Goal: Transaction & Acquisition: Purchase product/service

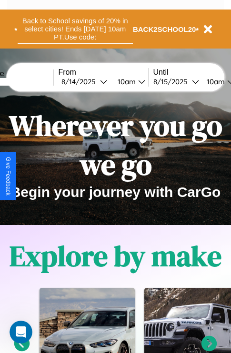
click at [75, 29] on button "Back to School savings of 20% in select cities! Ends 9/1 at 10am PT. Use code:" at bounding box center [75, 28] width 115 height 29
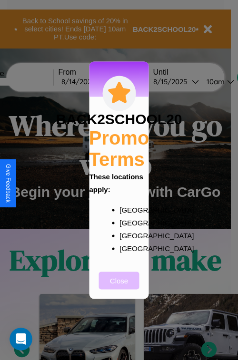
click at [119, 287] on button "Close" at bounding box center [119, 280] width 40 height 18
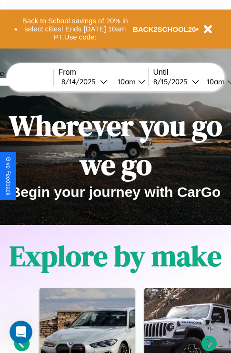
click at [32, 81] on input "text" at bounding box center [17, 82] width 71 height 8
type input "*********"
click at [95, 81] on div "8 / 14 / 2025" at bounding box center [80, 81] width 38 height 9
select select "*"
select select "****"
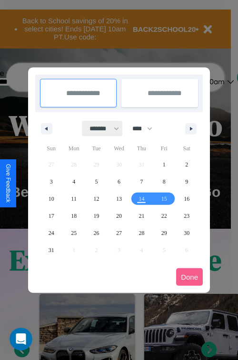
click at [100, 128] on select "******* ******** ***** ***** *** **** **** ****** ********* ******* ******** **…" at bounding box center [102, 129] width 40 height 16
select select "*"
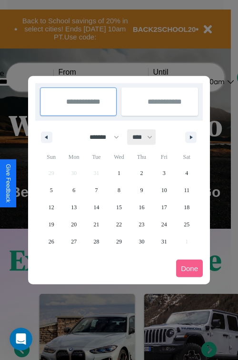
click at [146, 137] on select "**** **** **** **** **** **** **** **** **** **** **** **** **** **** **** ****…" at bounding box center [141, 137] width 29 height 16
select select "****"
click at [186, 241] on span "31" at bounding box center [186, 241] width 6 height 17
type input "**********"
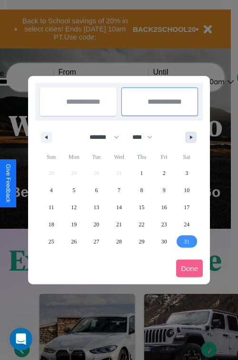
click at [191, 137] on icon "button" at bounding box center [192, 137] width 5 height 4
select select "*"
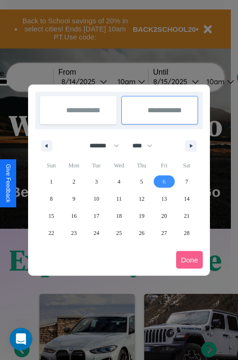
click at [164, 181] on span "6" at bounding box center [164, 181] width 3 height 17
type input "**********"
select select "*"
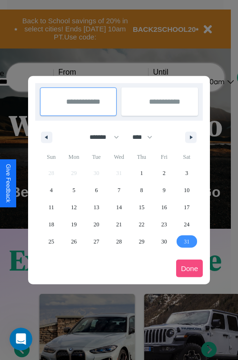
click at [189, 268] on button "Done" at bounding box center [189, 269] width 27 height 18
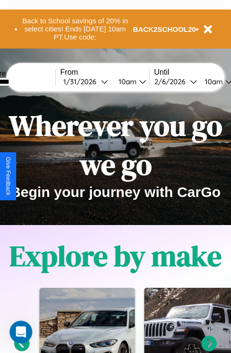
scroll to position [0, 33]
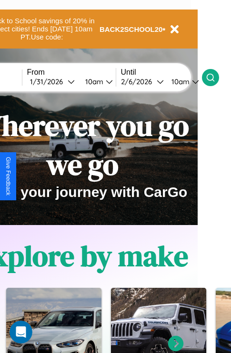
click at [215, 77] on icon at bounding box center [210, 78] width 10 height 10
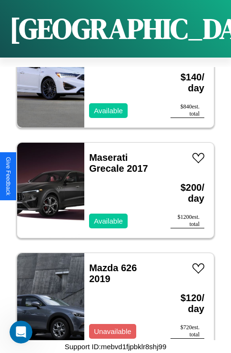
scroll to position [3785, 0]
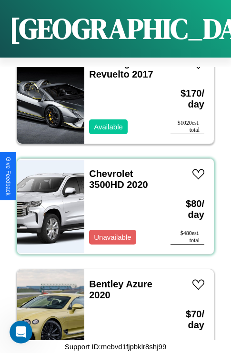
click at [112, 201] on div "Chevrolet 3500HD 2020 Unavailable" at bounding box center [122, 206] width 77 height 95
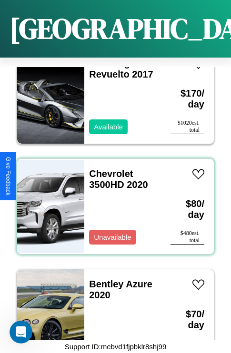
click at [112, 201] on div "Chevrolet 3500HD 2020 Unavailable" at bounding box center [122, 206] width 77 height 95
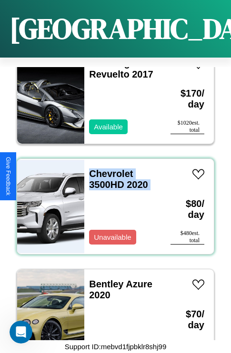
click at [112, 201] on div "Chevrolet 3500HD 2020 Unavailable" at bounding box center [122, 206] width 77 height 95
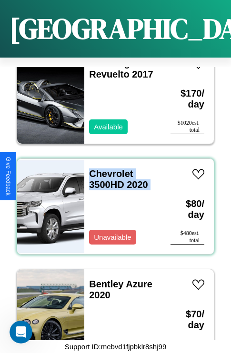
click at [112, 201] on div "Chevrolet 3500HD 2020 Unavailable" at bounding box center [122, 206] width 77 height 95
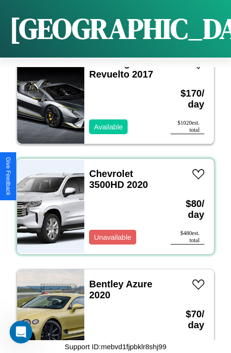
click at [112, 201] on div "Chevrolet 3500HD 2020 Unavailable" at bounding box center [122, 206] width 77 height 95
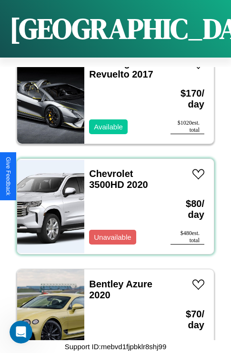
click at [112, 201] on div "Chevrolet 3500HD 2020 Unavailable" at bounding box center [122, 206] width 77 height 95
click at [108, 168] on link "Chevrolet 3500HD 2020" at bounding box center [118, 178] width 58 height 21
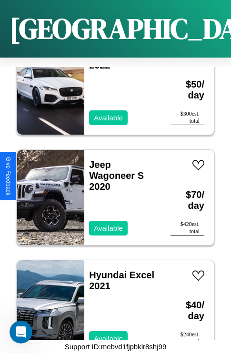
scroll to position [7203, 0]
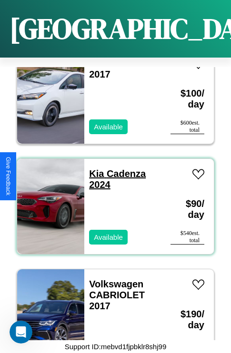
click at [93, 168] on link "Kia Cadenza 2024" at bounding box center [117, 178] width 57 height 21
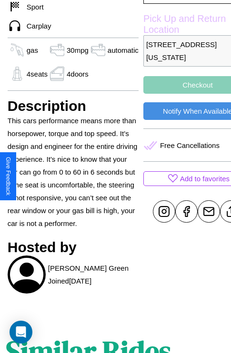
scroll to position [320, 30]
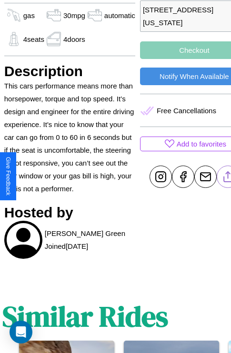
click at [227, 176] on line at bounding box center [227, 175] width 0 height 7
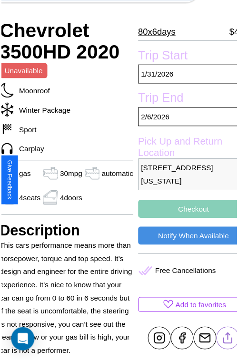
scroll to position [61, 40]
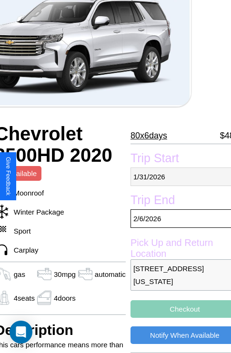
click at [176, 176] on p "[DATE]" at bounding box center [184, 176] width 108 height 19
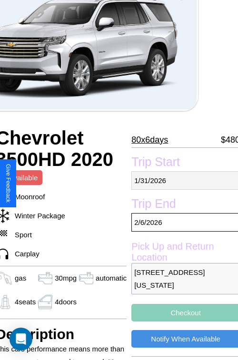
select select "*"
select select "****"
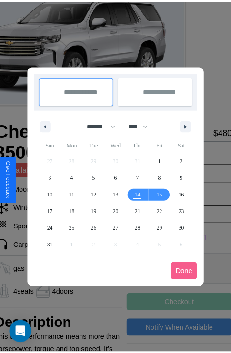
scroll to position [0, 40]
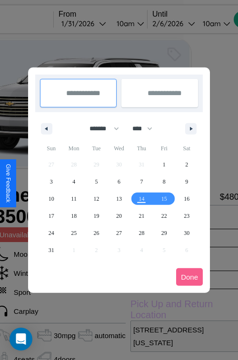
click at [97, 23] on div at bounding box center [119, 180] width 238 height 360
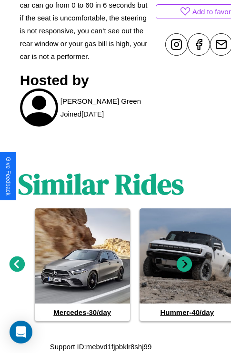
scroll to position [465, 14]
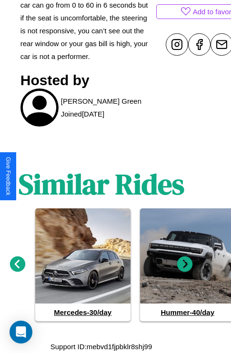
click at [17, 264] on icon at bounding box center [18, 264] width 16 height 16
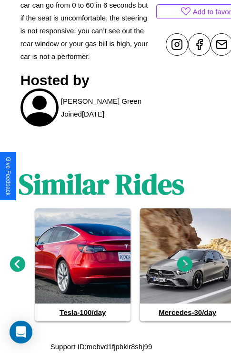
click at [17, 264] on icon at bounding box center [18, 264] width 16 height 16
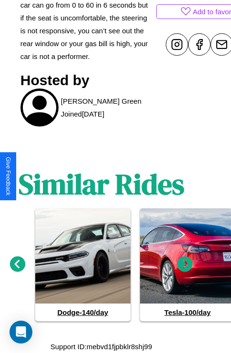
click at [17, 264] on icon at bounding box center [18, 264] width 16 height 16
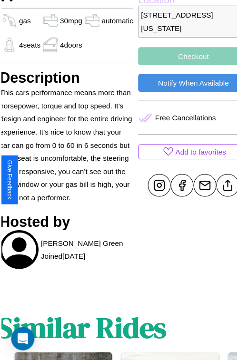
scroll to position [287, 40]
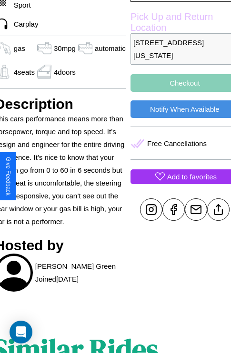
click at [176, 176] on p "Add to favorites" at bounding box center [191, 176] width 49 height 13
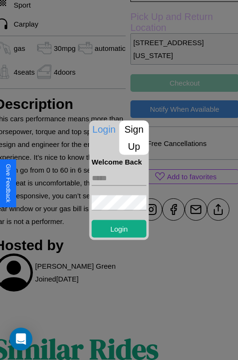
click at [134, 137] on p "Sign Up" at bounding box center [133, 137] width 29 height 34
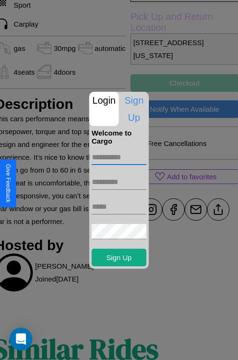
click at [119, 157] on input "text" at bounding box center [119, 157] width 55 height 15
type input "********"
click at [119, 182] on input "text" at bounding box center [119, 181] width 55 height 15
type input "********"
click at [119, 206] on input "text" at bounding box center [119, 206] width 55 height 15
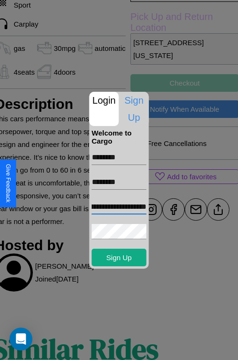
scroll to position [0, 52]
type input "**********"
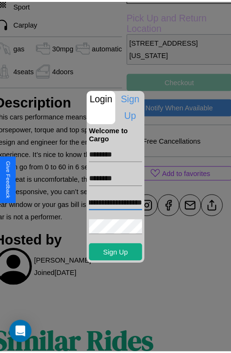
scroll to position [0, 0]
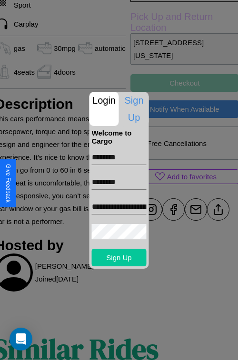
click at [119, 257] on button "Sign Up" at bounding box center [119, 258] width 55 height 18
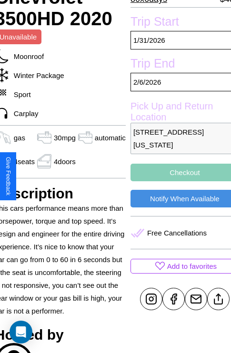
scroll to position [193, 40]
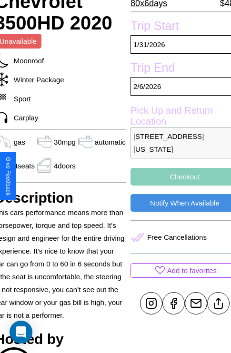
click at [176, 176] on button "Checkout" at bounding box center [184, 177] width 108 height 18
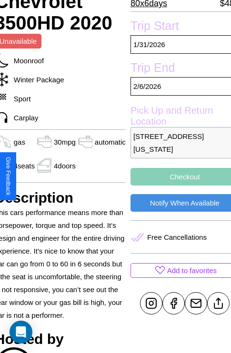
click at [176, 176] on button "Checkout" at bounding box center [184, 177] width 108 height 18
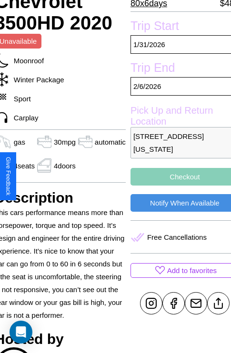
click at [176, 176] on button "Checkout" at bounding box center [184, 177] width 108 height 18
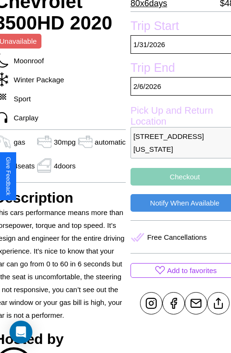
click at [176, 176] on button "Checkout" at bounding box center [184, 177] width 108 height 18
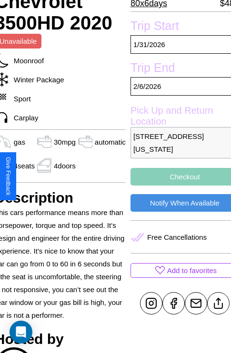
click at [176, 176] on button "Checkout" at bounding box center [184, 177] width 108 height 18
